Goal: Go to known website: Access a specific website the user already knows

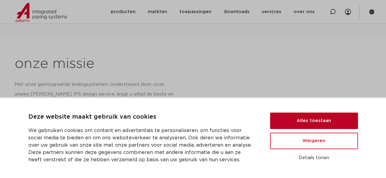
scroll to position [475, 0]
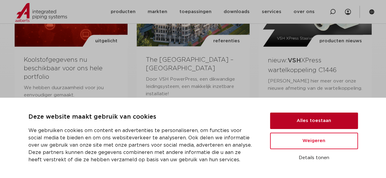
click at [313, 125] on button "Alles toestaan" at bounding box center [314, 121] width 88 height 16
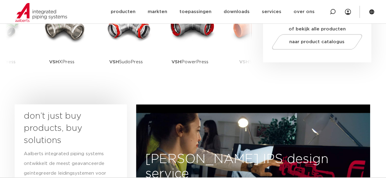
scroll to position [0, 0]
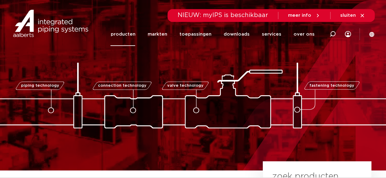
click at [124, 39] on link "producten" at bounding box center [122, 34] width 25 height 23
click at [373, 33] on icon at bounding box center [371, 34] width 5 height 5
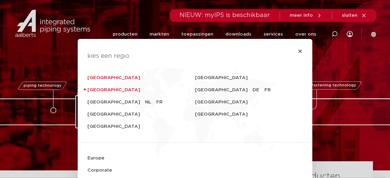
click at [111, 80] on link "[GEOGRAPHIC_DATA]" at bounding box center [142, 78] width 108 height 12
